Goal: Information Seeking & Learning: Learn about a topic

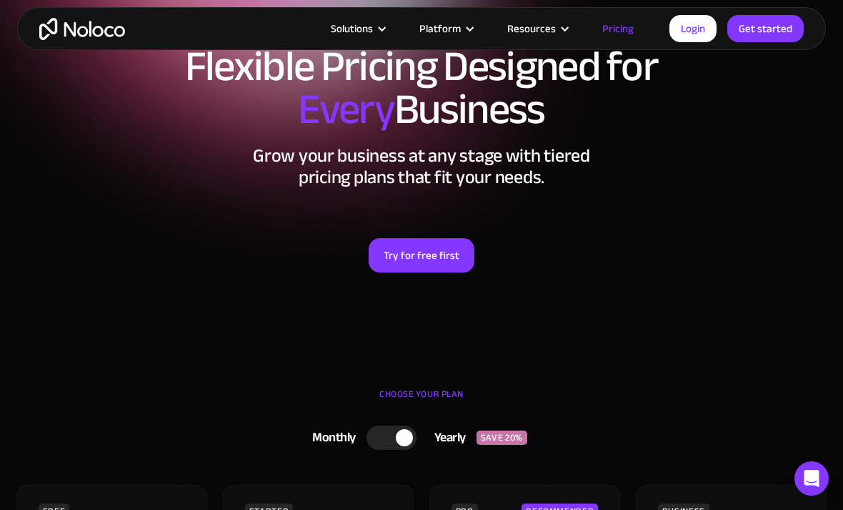
click at [620, 30] on link "Pricing" at bounding box center [618, 28] width 67 height 19
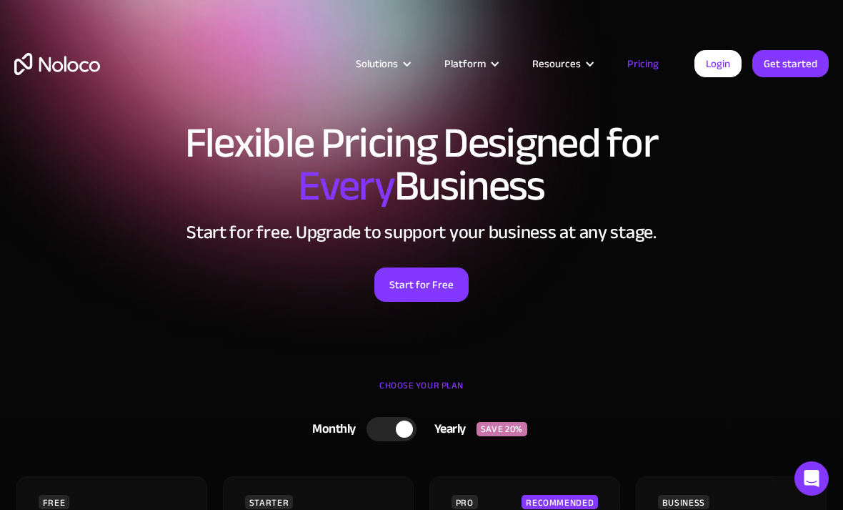
click at [645, 67] on link "Pricing" at bounding box center [643, 63] width 67 height 19
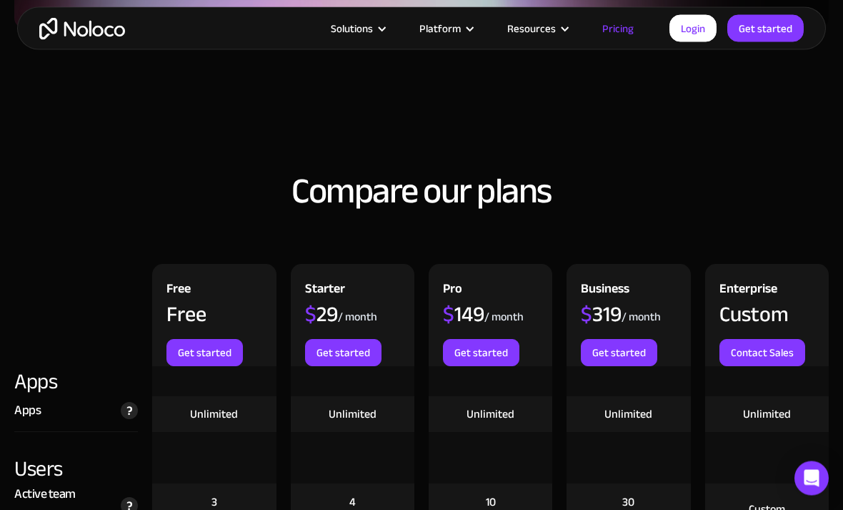
scroll to position [1372, 0]
click at [131, 412] on img at bounding box center [129, 410] width 17 height 17
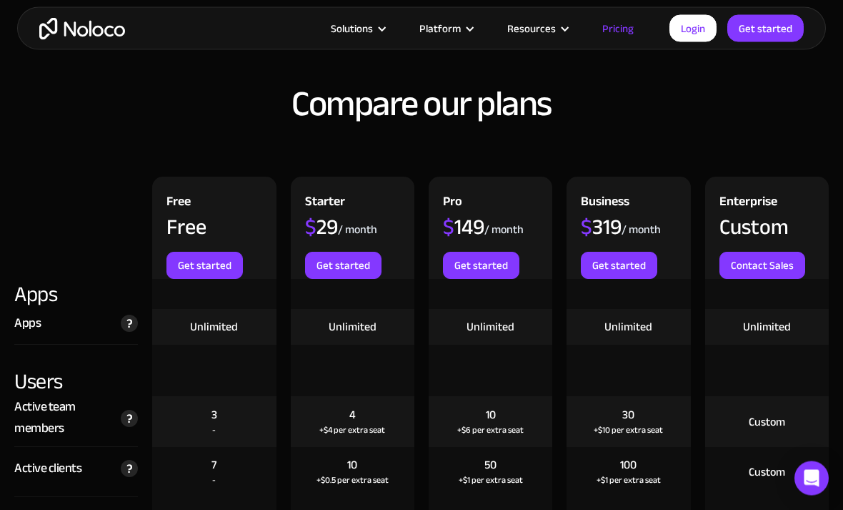
scroll to position [1459, 0]
click at [130, 472] on img at bounding box center [129, 468] width 17 height 17
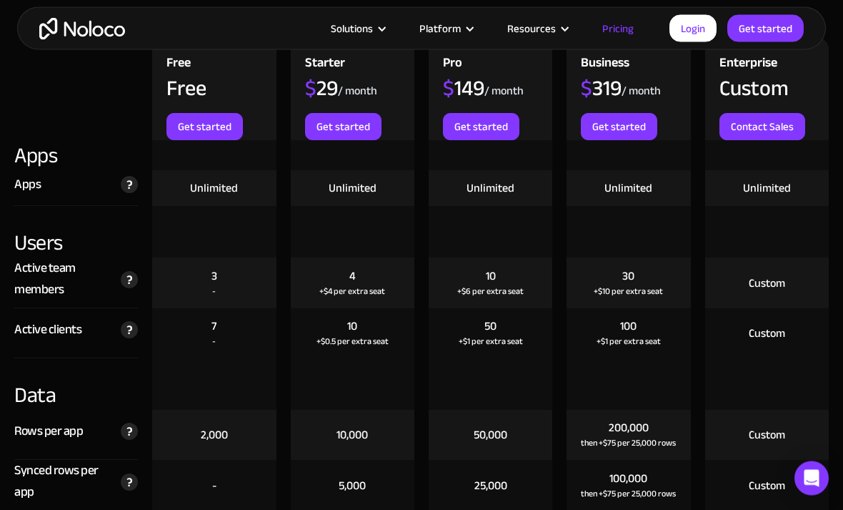
scroll to position [1599, 0]
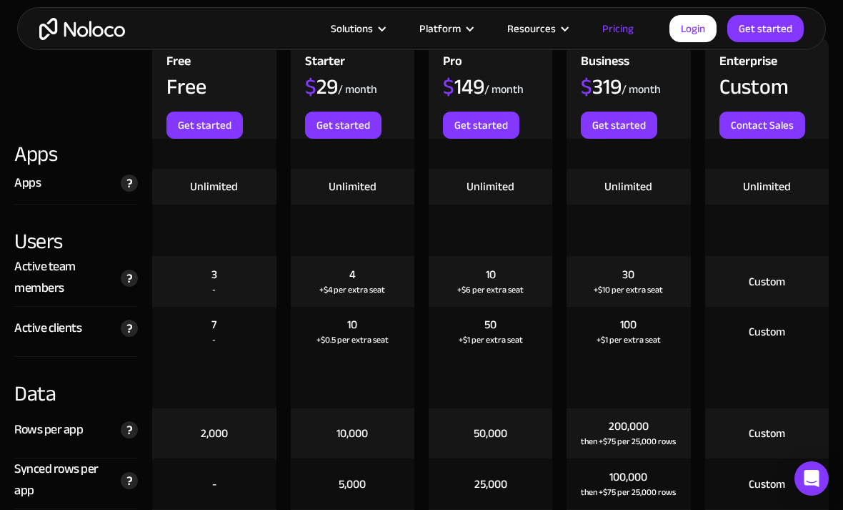
click at [127, 329] on img at bounding box center [129, 327] width 17 height 17
click at [133, 329] on img at bounding box center [129, 327] width 17 height 17
click at [134, 336] on img at bounding box center [129, 327] width 17 height 17
click at [122, 331] on img at bounding box center [129, 327] width 17 height 17
click at [122, 330] on img at bounding box center [129, 327] width 17 height 17
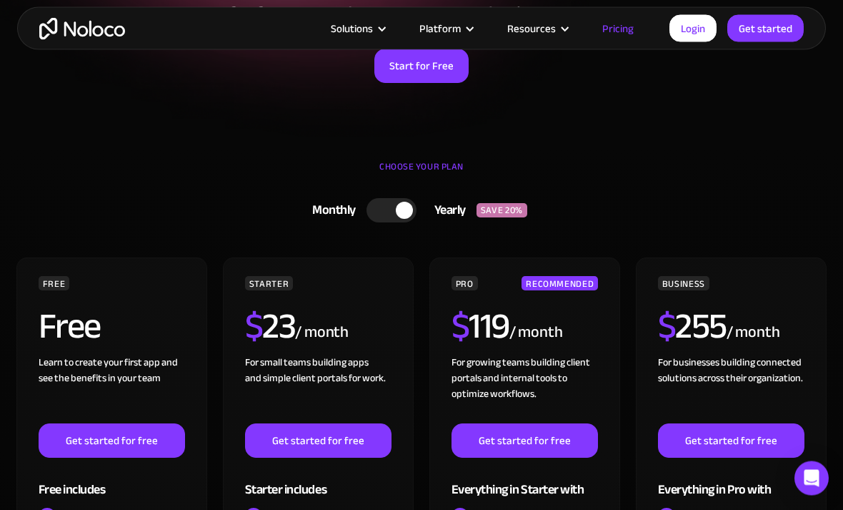
scroll to position [0, 0]
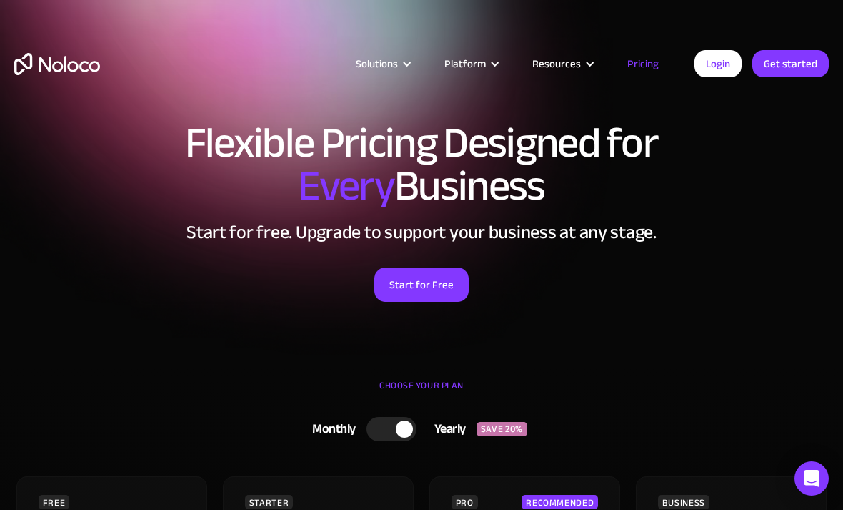
click at [412, 68] on div at bounding box center [407, 64] width 11 height 11
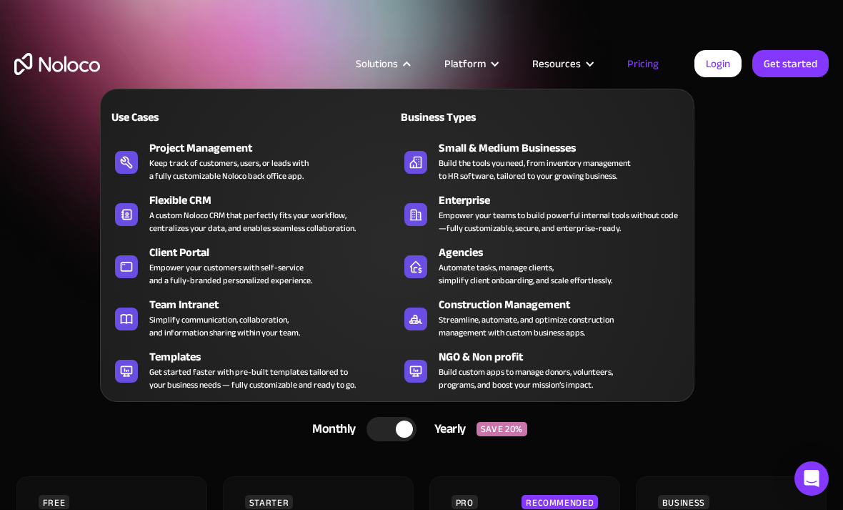
click at [254, 274] on div "Empower your customers with self-service and a fully-branded personalized exper…" at bounding box center [230, 274] width 163 height 26
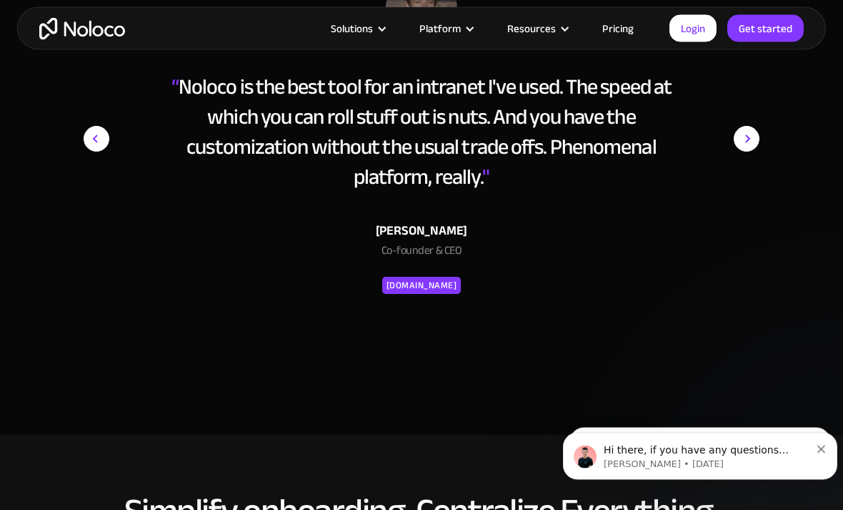
scroll to position [5573, 0]
click at [565, 34] on div at bounding box center [565, 29] width 11 height 11
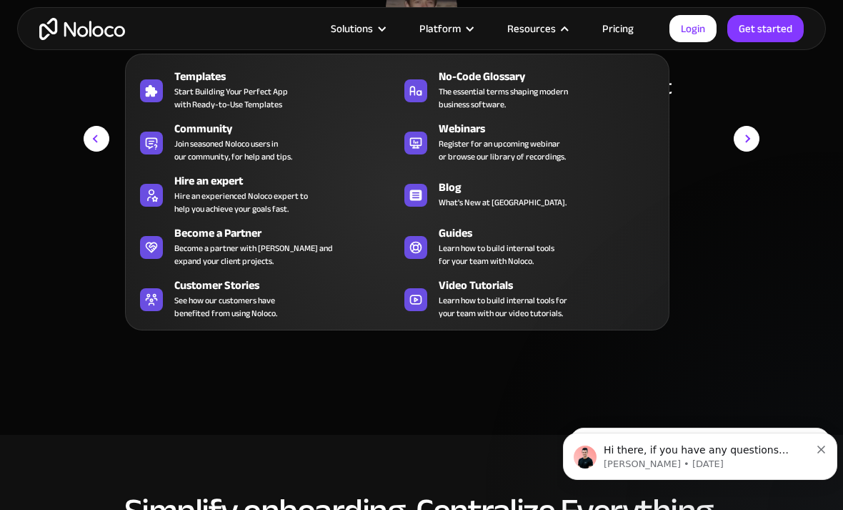
click at [383, 24] on div at bounding box center [382, 29] width 11 height 11
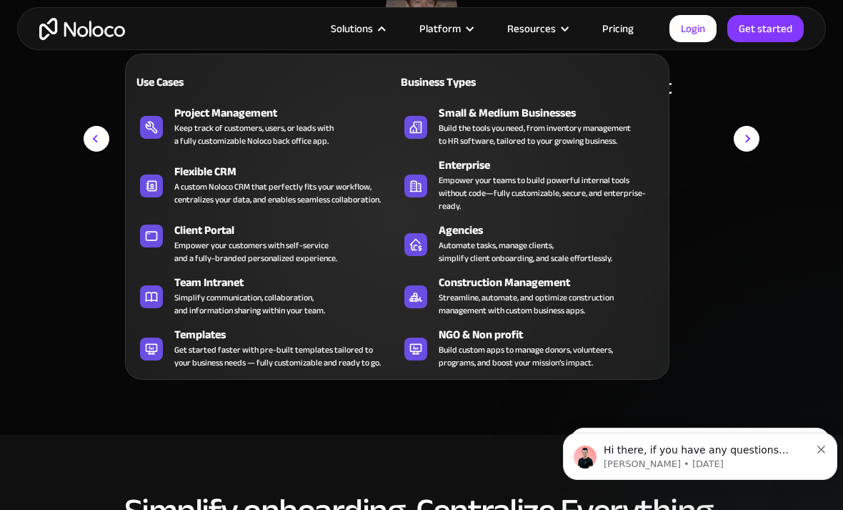
click at [220, 362] on div "Get started faster with pre-built templates tailored to your business needs — f…" at bounding box center [277, 356] width 207 height 26
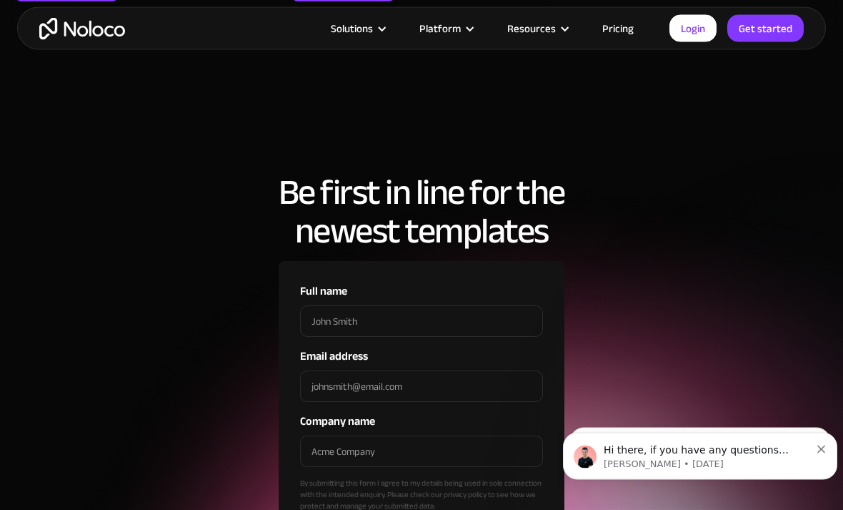
scroll to position [4223, 0]
